Goal: Complete application form

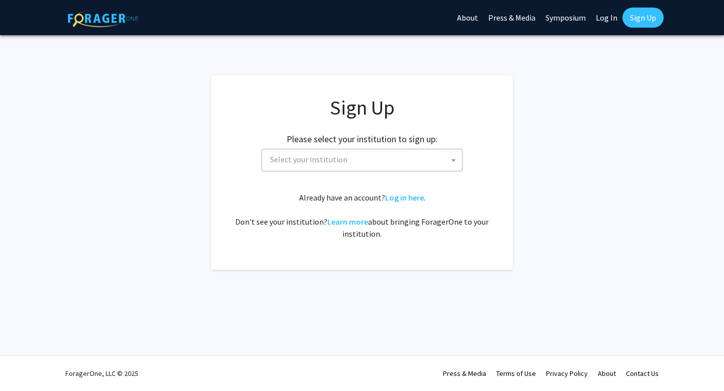
click at [385, 156] on span "Select your institution" at bounding box center [364, 159] width 196 height 21
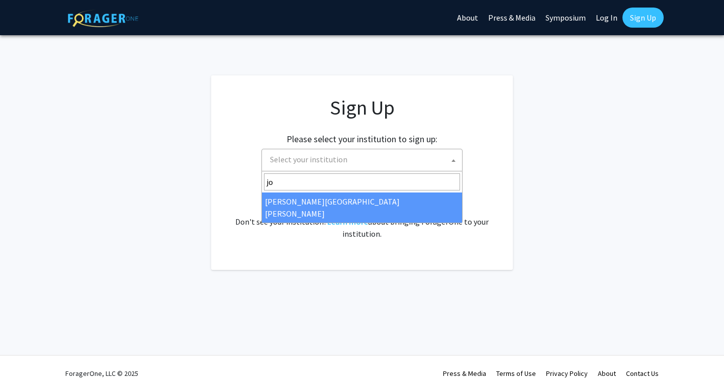
type input "jo"
select select "1"
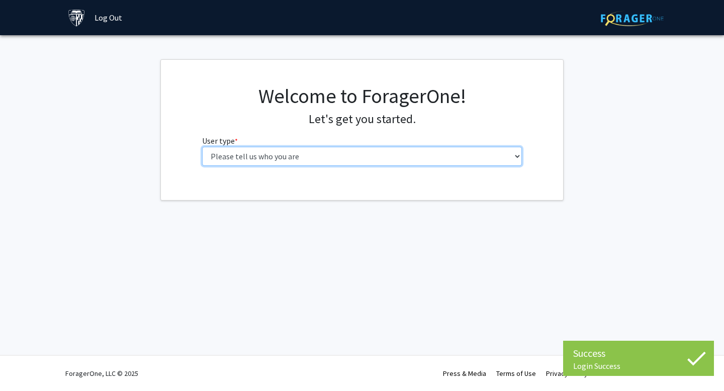
click at [387, 152] on select "Please tell us who you are Undergraduate Student Master's Student Doctoral Cand…" at bounding box center [362, 156] width 320 height 19
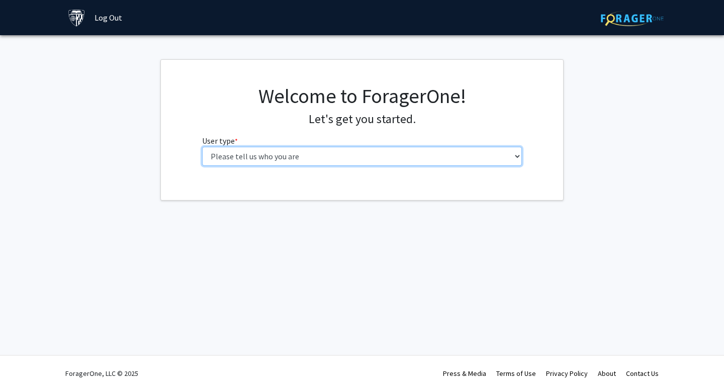
select select "2: masters"
click at [202, 147] on select "Please tell us who you are Undergraduate Student Master's Student Doctoral Cand…" at bounding box center [362, 156] width 320 height 19
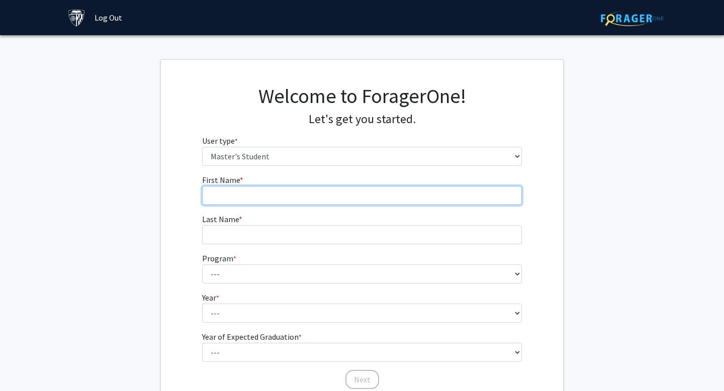
click at [351, 193] on input "First Name * required" at bounding box center [362, 195] width 320 height 19
type input "Yinuo"
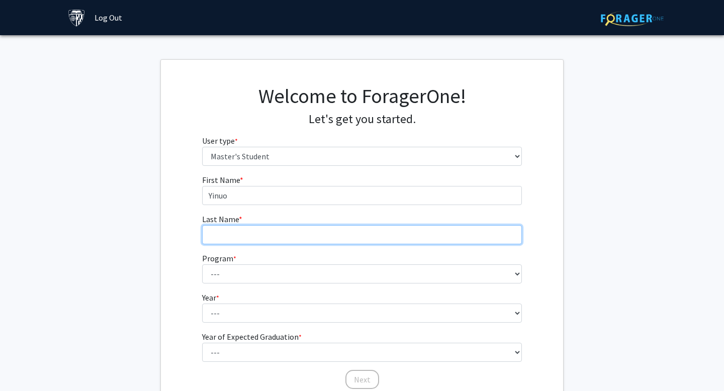
type input "You"
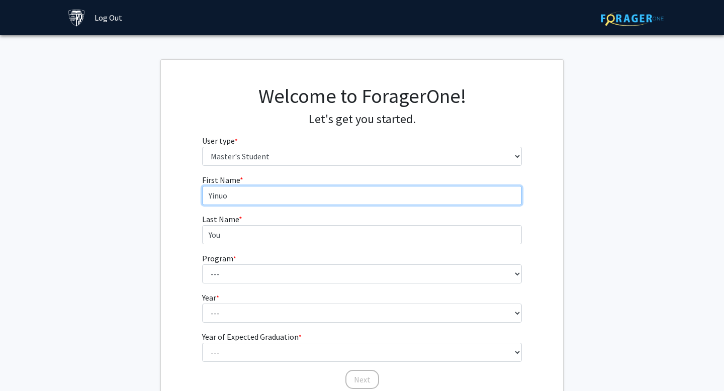
scroll to position [84, 0]
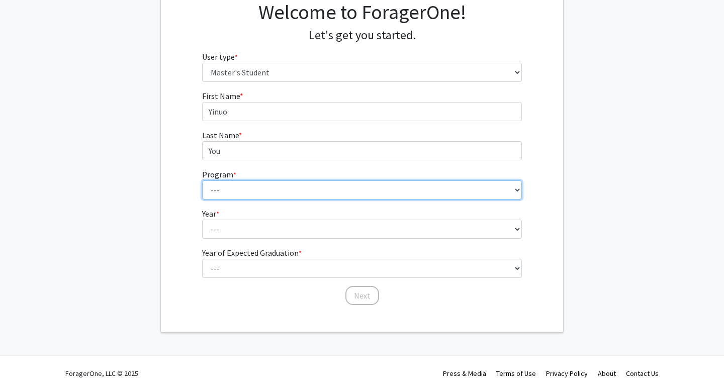
click at [311, 191] on select "--- Anatomy Education Applied and Computational Mathematics Applied Biomedical …" at bounding box center [362, 189] width 320 height 19
select select "105: 89"
click at [202, 180] on select "--- Anatomy Education Applied and Computational Mathematics Applied Biomedical …" at bounding box center [362, 189] width 320 height 19
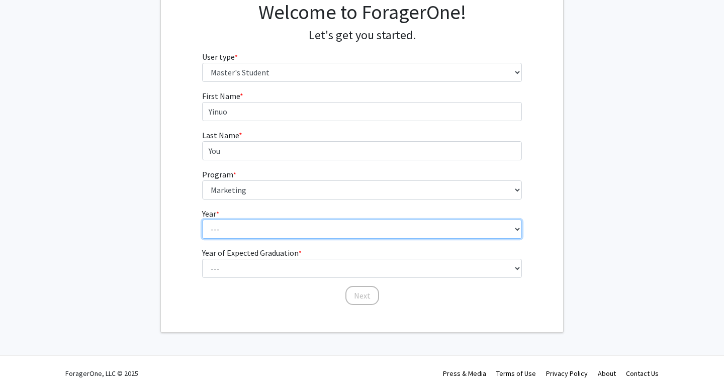
click at [271, 231] on select "--- First Year Second Year" at bounding box center [362, 229] width 320 height 19
select select "1: first_year"
click at [202, 220] on select "--- First Year Second Year" at bounding box center [362, 229] width 320 height 19
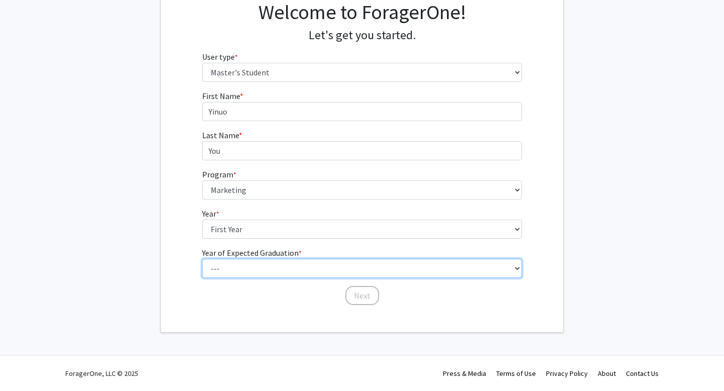
click at [260, 266] on select "--- 2025 2026 2027 2028 2029 2030 2031 2032 2033 2034" at bounding box center [362, 268] width 320 height 19
select select "2: 2026"
click at [202, 259] on select "--- 2025 2026 2027 2028 2029 2030 2031 2032 2033 2034" at bounding box center [362, 268] width 320 height 19
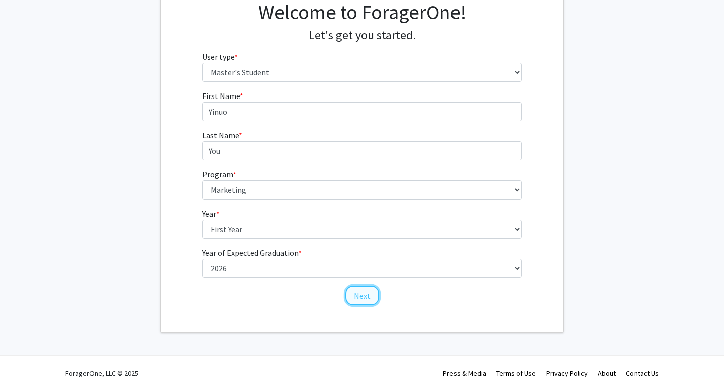
click at [353, 296] on button "Next" at bounding box center [362, 295] width 34 height 19
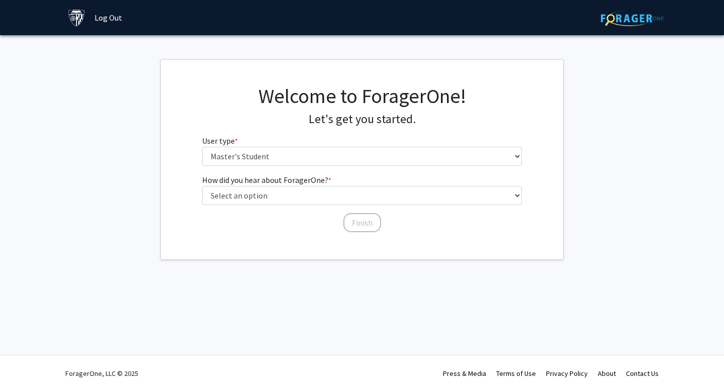
scroll to position [0, 0]
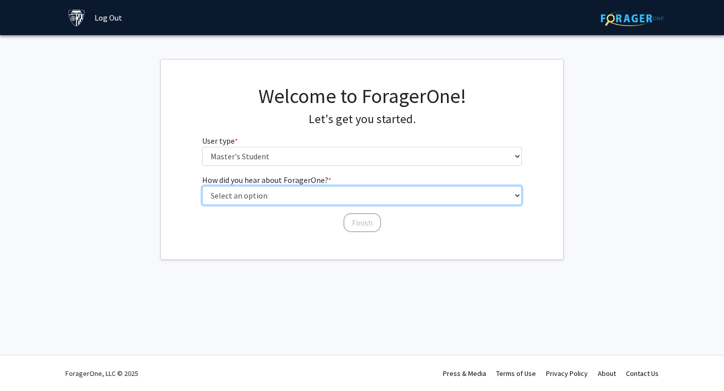
click at [359, 198] on select "Select an option Peer/student recommendation Faculty/staff recommendation Unive…" at bounding box center [362, 195] width 320 height 19
select select "3: university_website"
click at [202, 186] on select "Select an option Peer/student recommendation Faculty/staff recommendation Unive…" at bounding box center [362, 195] width 320 height 19
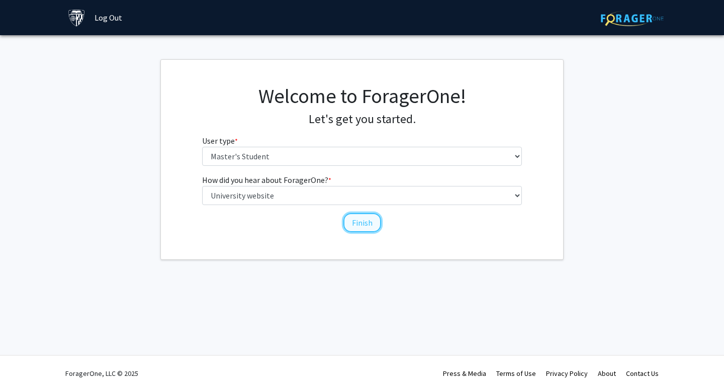
click at [353, 224] on button "Finish" at bounding box center [362, 222] width 38 height 19
